Goal: Navigation & Orientation: Go to known website

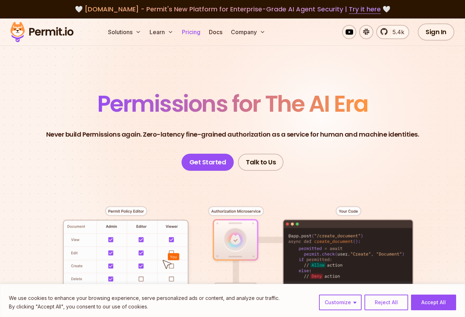
click at [193, 32] on link "Pricing" at bounding box center [191, 32] width 24 height 14
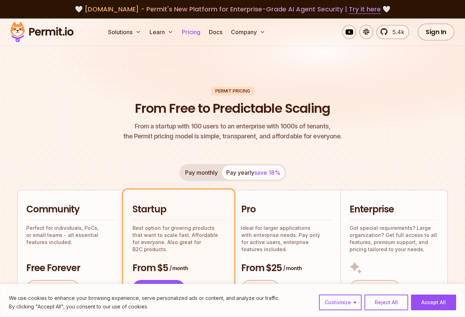
click at [187, 32] on link "Pricing" at bounding box center [191, 32] width 24 height 14
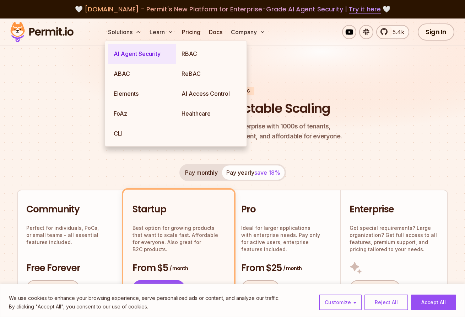
click at [125, 53] on link "AI Agent Security" at bounding box center [142, 54] width 68 height 20
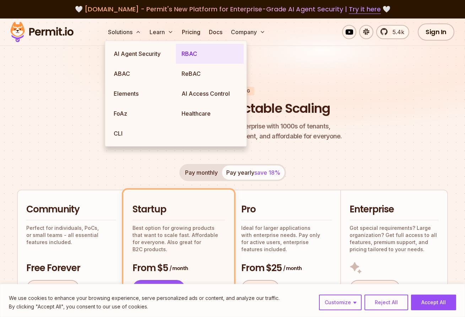
click at [193, 52] on link "RBAC" at bounding box center [210, 54] width 68 height 20
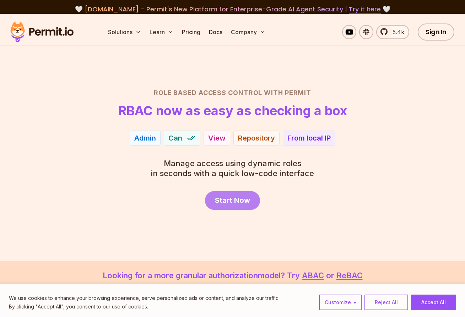
click at [248, 200] on span "Start Now" at bounding box center [232, 200] width 35 height 10
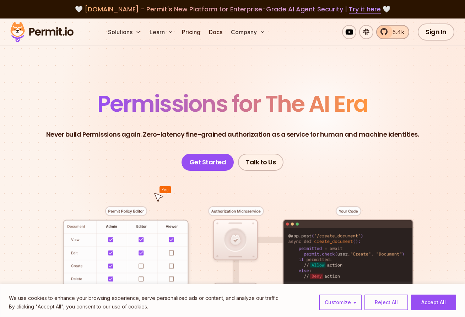
click at [391, 32] on span "5.4k" at bounding box center [396, 32] width 16 height 9
